Goal: Book appointment/travel/reservation

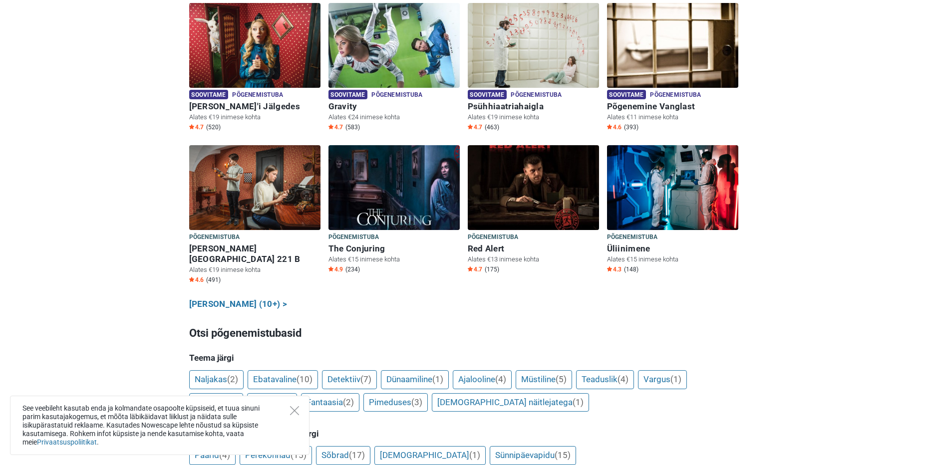
scroll to position [499, 0]
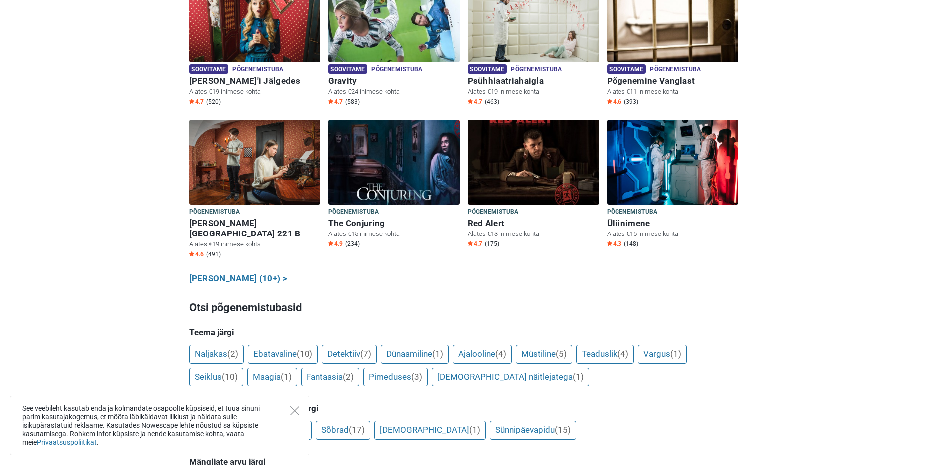
click at [249, 273] on link "Näita kõiki (10+) >" at bounding box center [238, 279] width 98 height 13
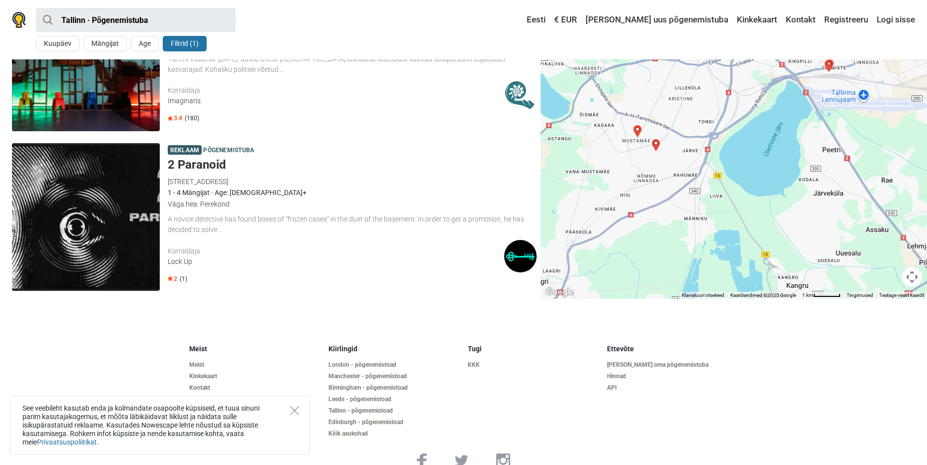
scroll to position [2673, 0]
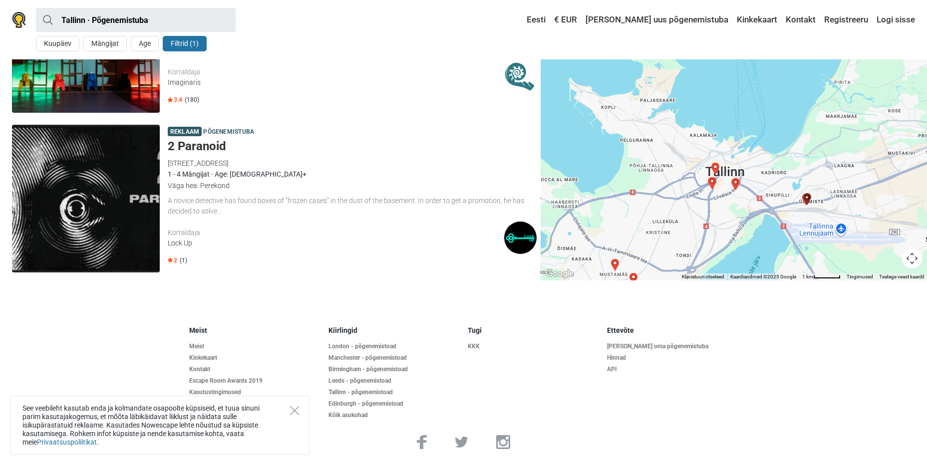
drag, startPoint x: 796, startPoint y: 161, endPoint x: 771, endPoint y: 307, distance: 147.9
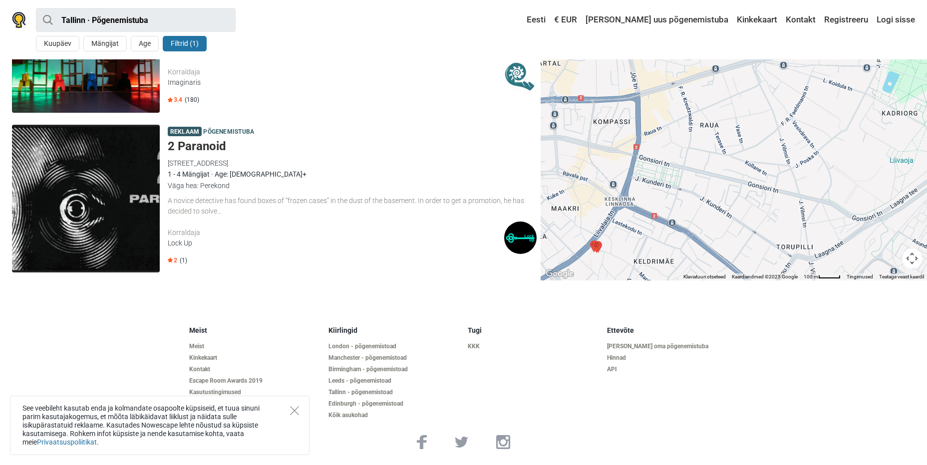
drag, startPoint x: 645, startPoint y: 132, endPoint x: 631, endPoint y: 279, distance: 148.0
click at [631, 279] on div at bounding box center [734, 78] width 386 height 406
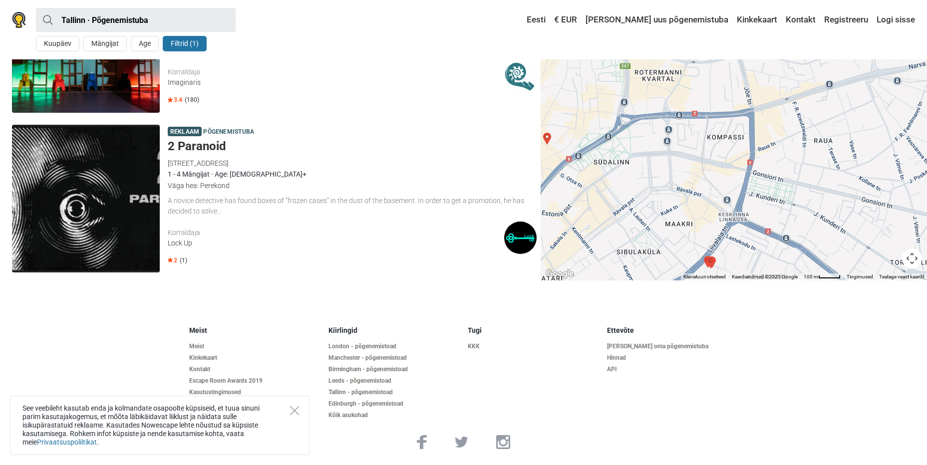
drag, startPoint x: 725, startPoint y: 169, endPoint x: 778, endPoint y: 174, distance: 53.7
click at [781, 175] on div at bounding box center [734, 78] width 386 height 406
